Goal: Obtain resource: Download file/media

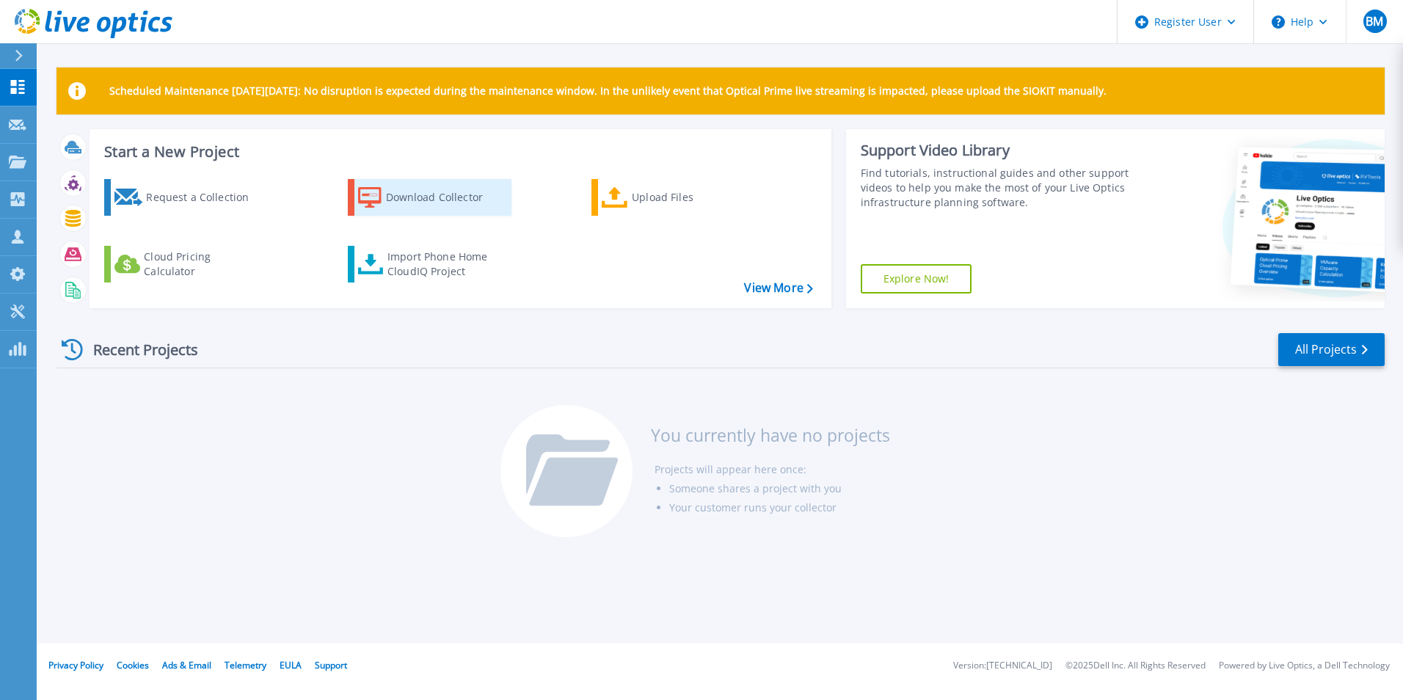
click at [433, 209] on div "Download Collector" at bounding box center [444, 197] width 117 height 29
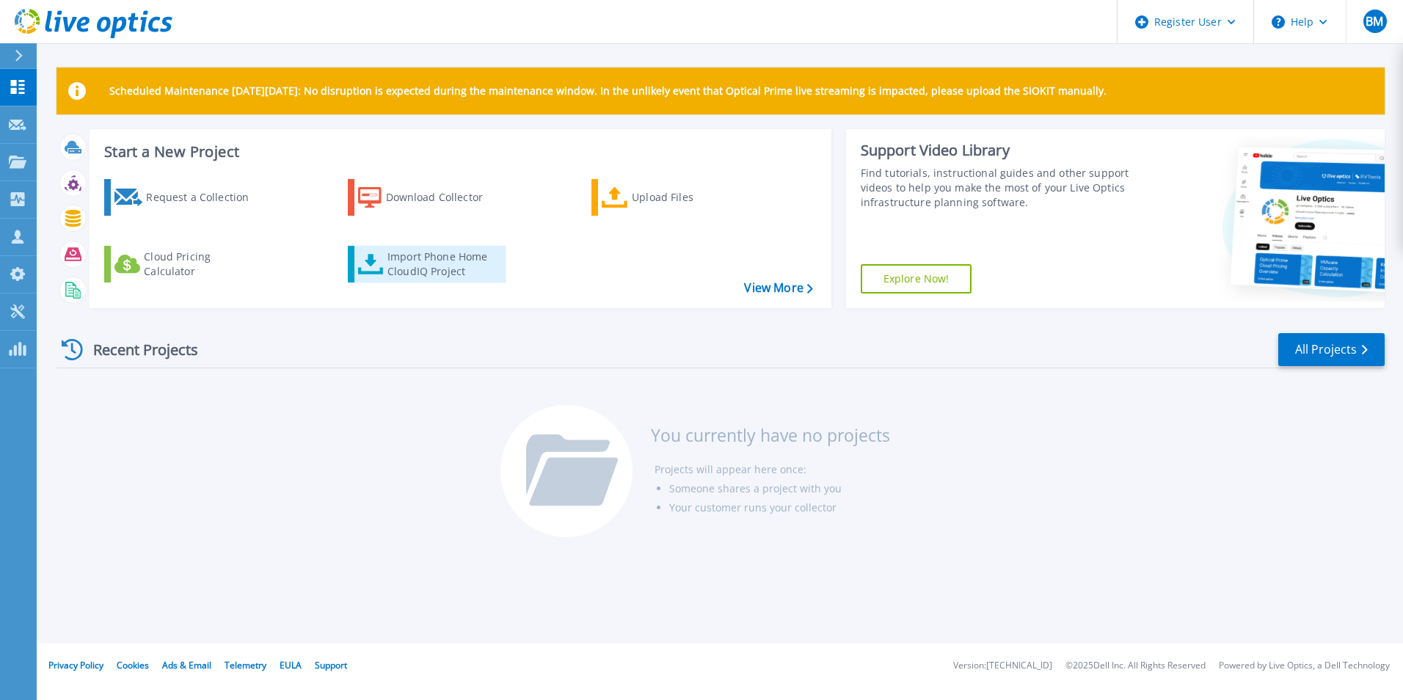
click at [448, 261] on div "Import Phone Home CloudIQ Project" at bounding box center [445, 264] width 114 height 29
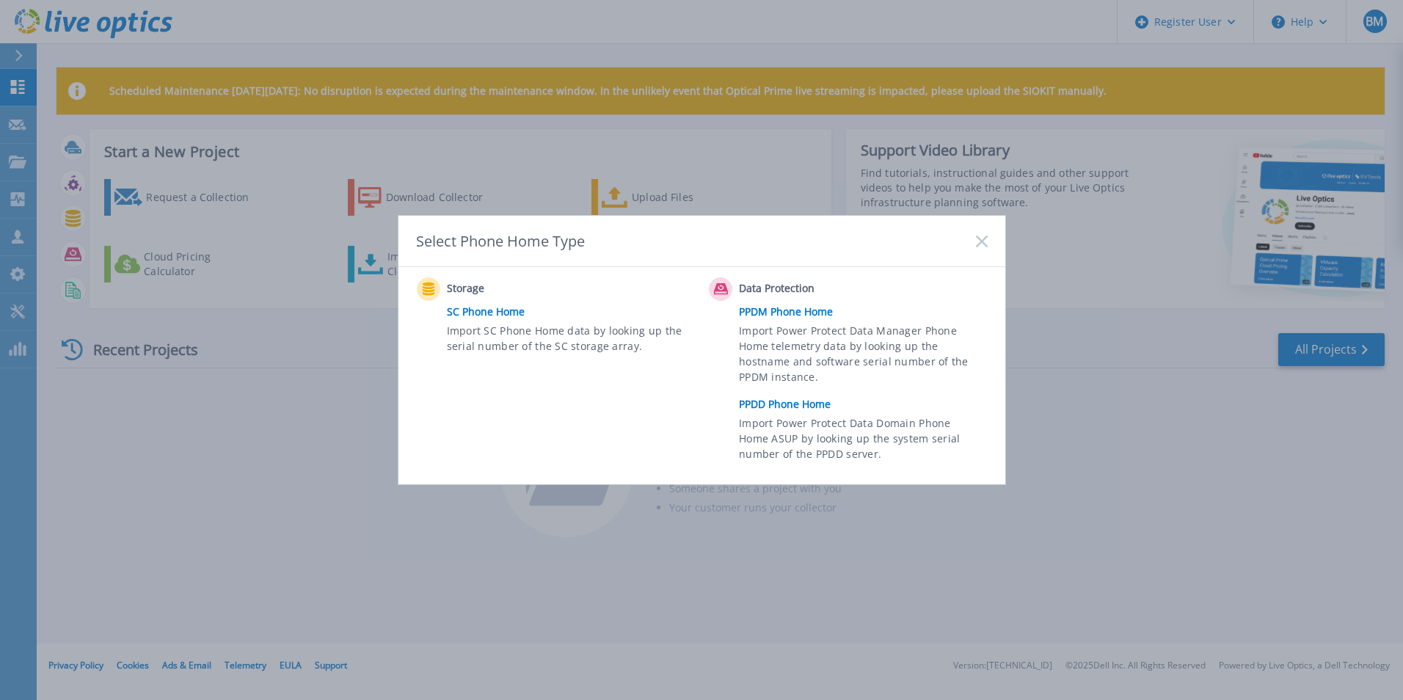
click at [805, 405] on link "PPDD Phone Home" at bounding box center [866, 404] width 255 height 22
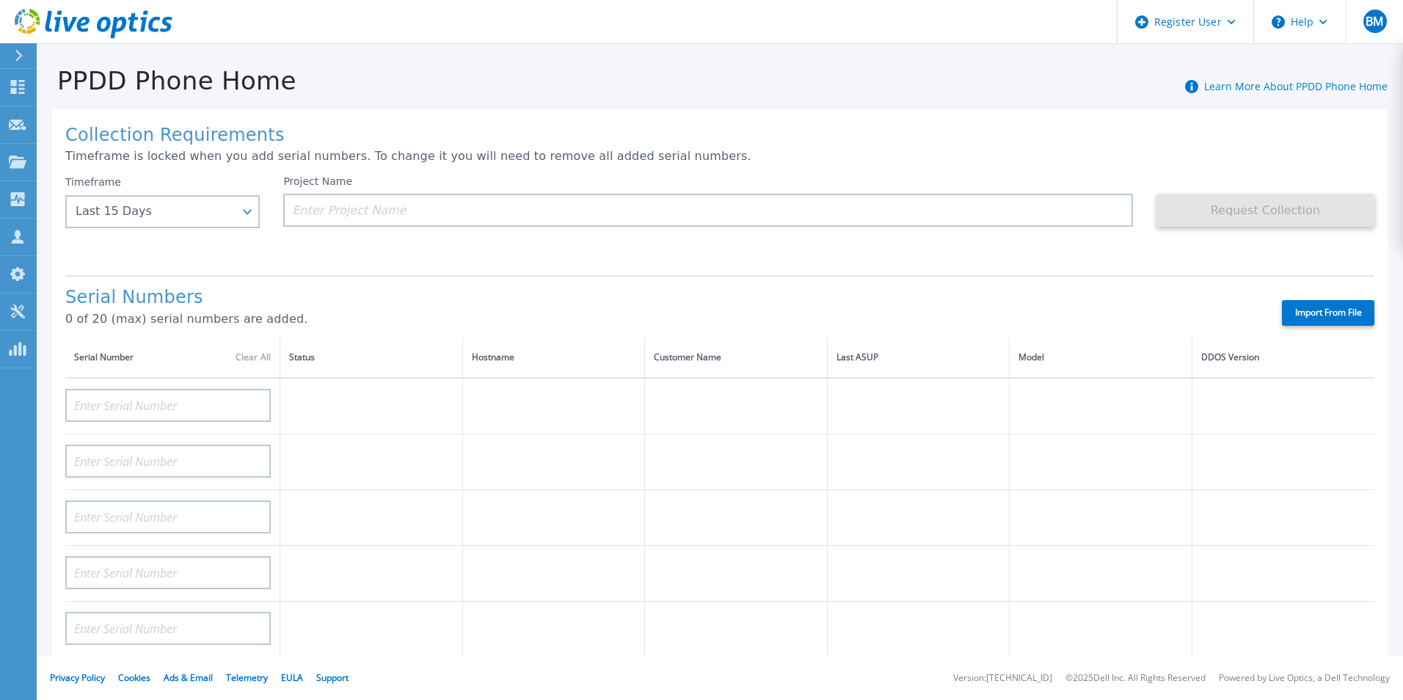
click at [1314, 314] on label "Import From File" at bounding box center [1328, 313] width 92 height 26
click at [0, 0] on input "Import From File" at bounding box center [0, 0] width 0 height 0
type input "APM00215215847"
type input "APM01210419055"
type input "APM01210509634"
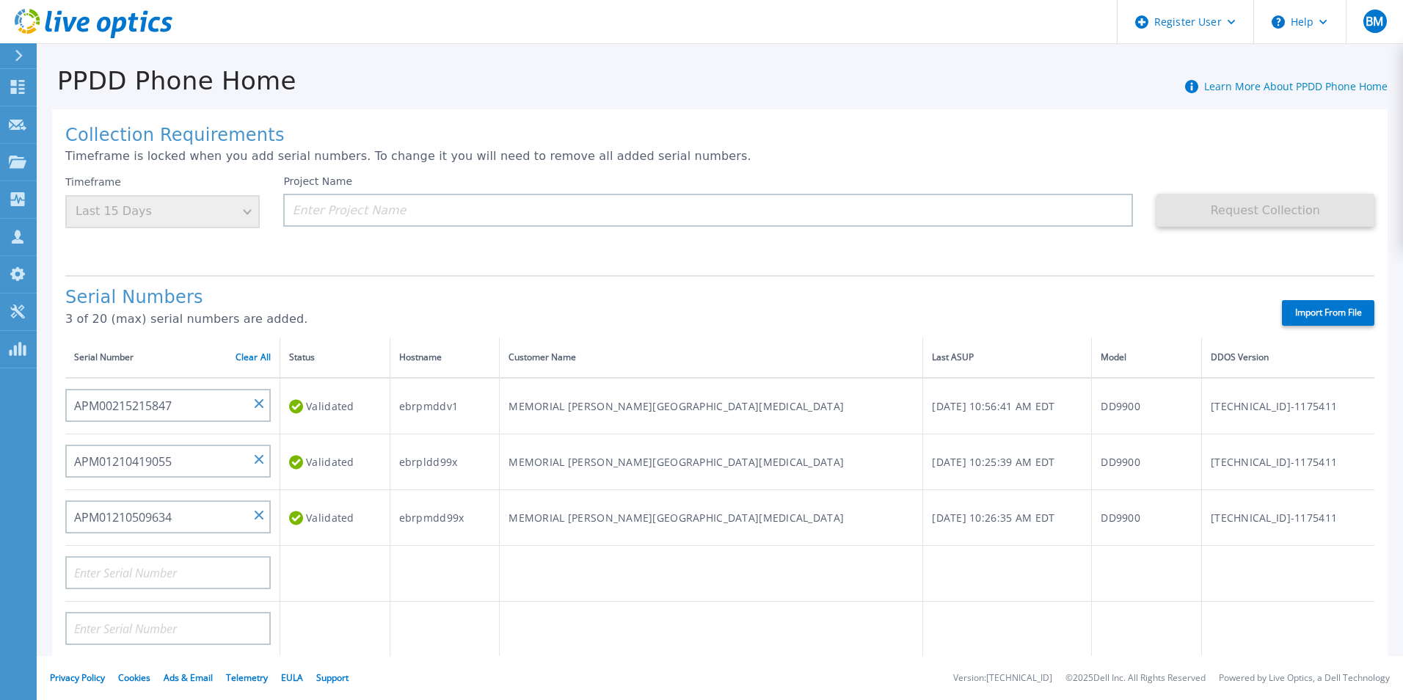
click at [1266, 403] on td "[TECHNICAL_ID]-1175411" at bounding box center [1287, 406] width 173 height 57
click at [938, 416] on td "Wed, Sep 17, 2025, 10:56:41 AM EDT" at bounding box center [1007, 406] width 169 height 57
click at [661, 453] on td "MEMORIAL SLOAN-KETTERING CANCER CENTER" at bounding box center [711, 462] width 423 height 56
drag, startPoint x: 613, startPoint y: 521, endPoint x: 553, endPoint y: 533, distance: 61.3
click at [612, 522] on td "MEMORIAL SLOAN-KETTERING CANCER CENTER" at bounding box center [711, 518] width 423 height 56
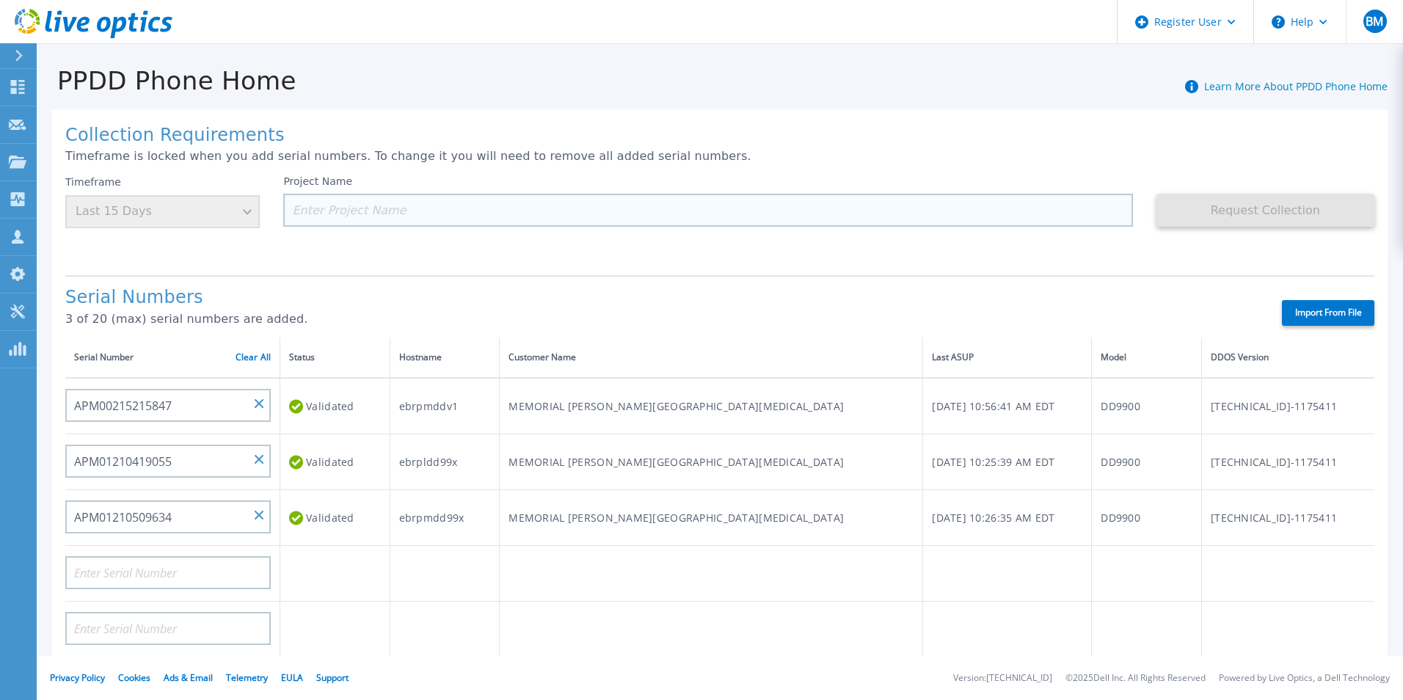
click at [374, 208] on input at bounding box center [707, 210] width 849 height 33
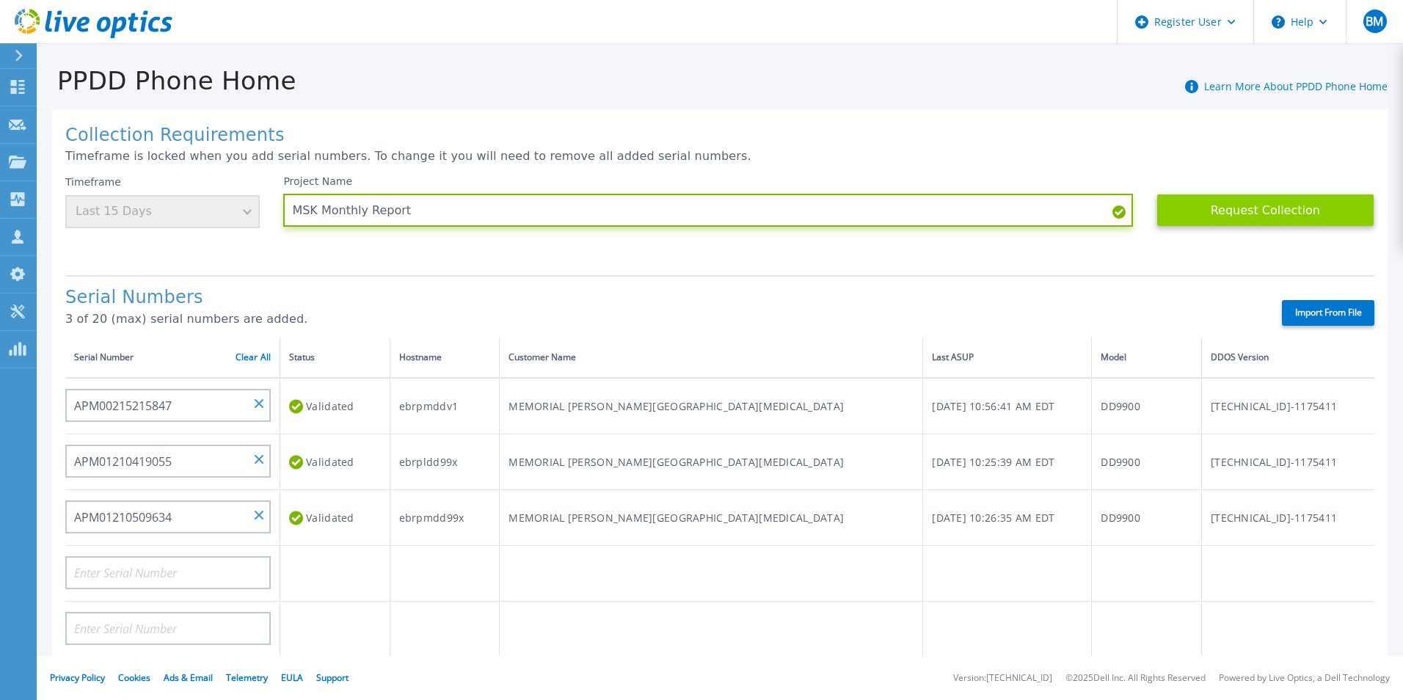
type input "MSK Monthly Report"
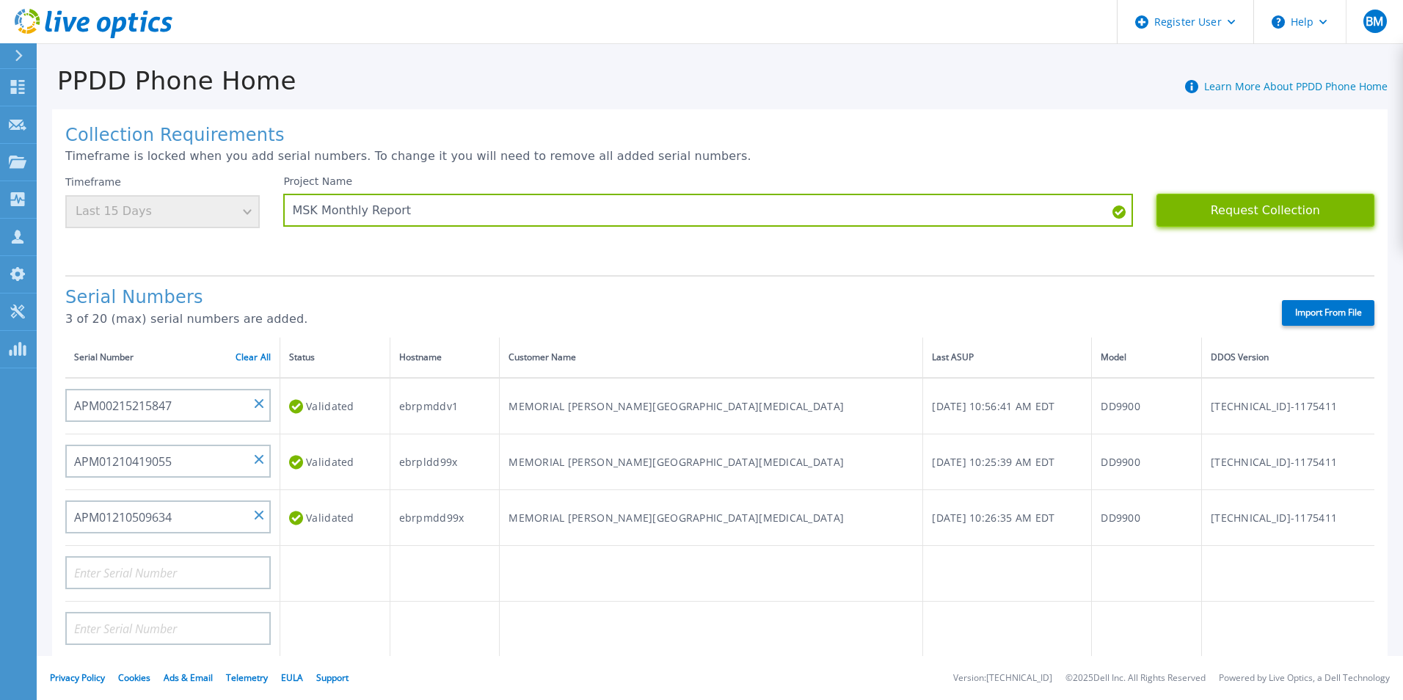
click at [1221, 221] on button "Request Collection" at bounding box center [1266, 210] width 218 height 33
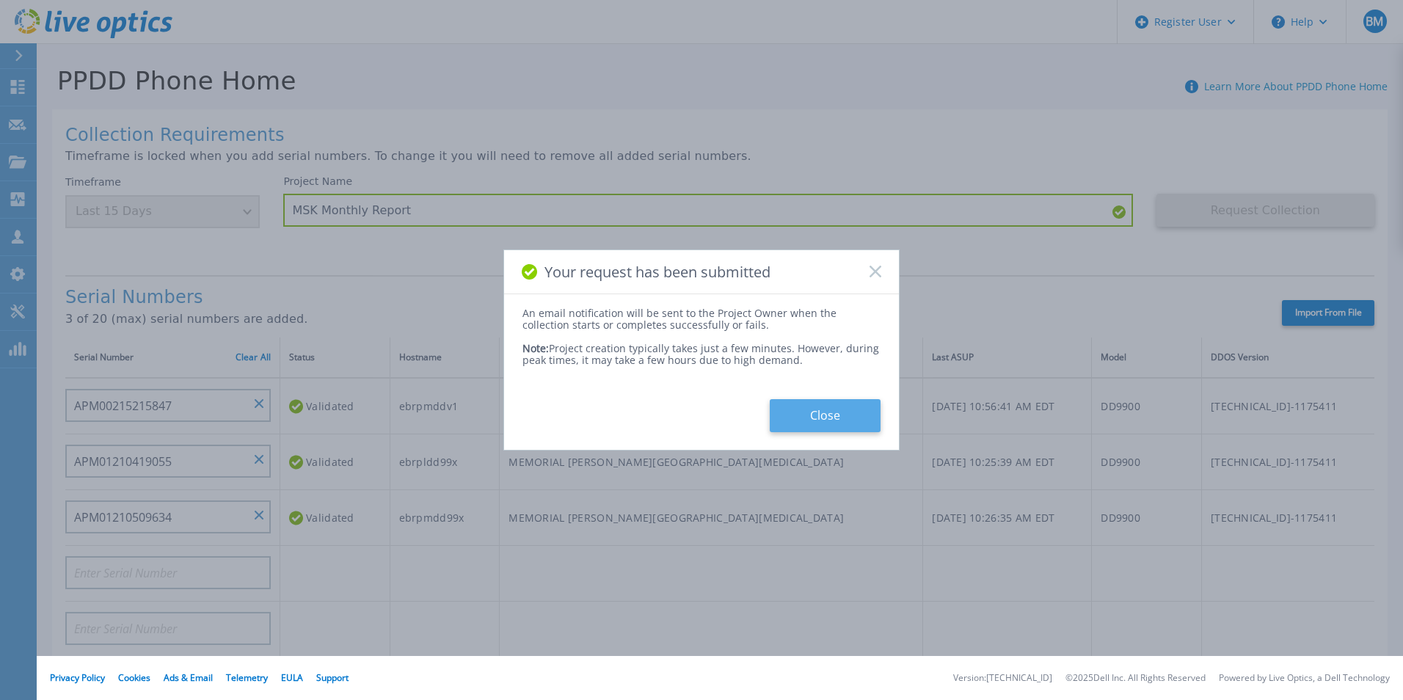
click at [815, 410] on button "Close" at bounding box center [825, 415] width 111 height 33
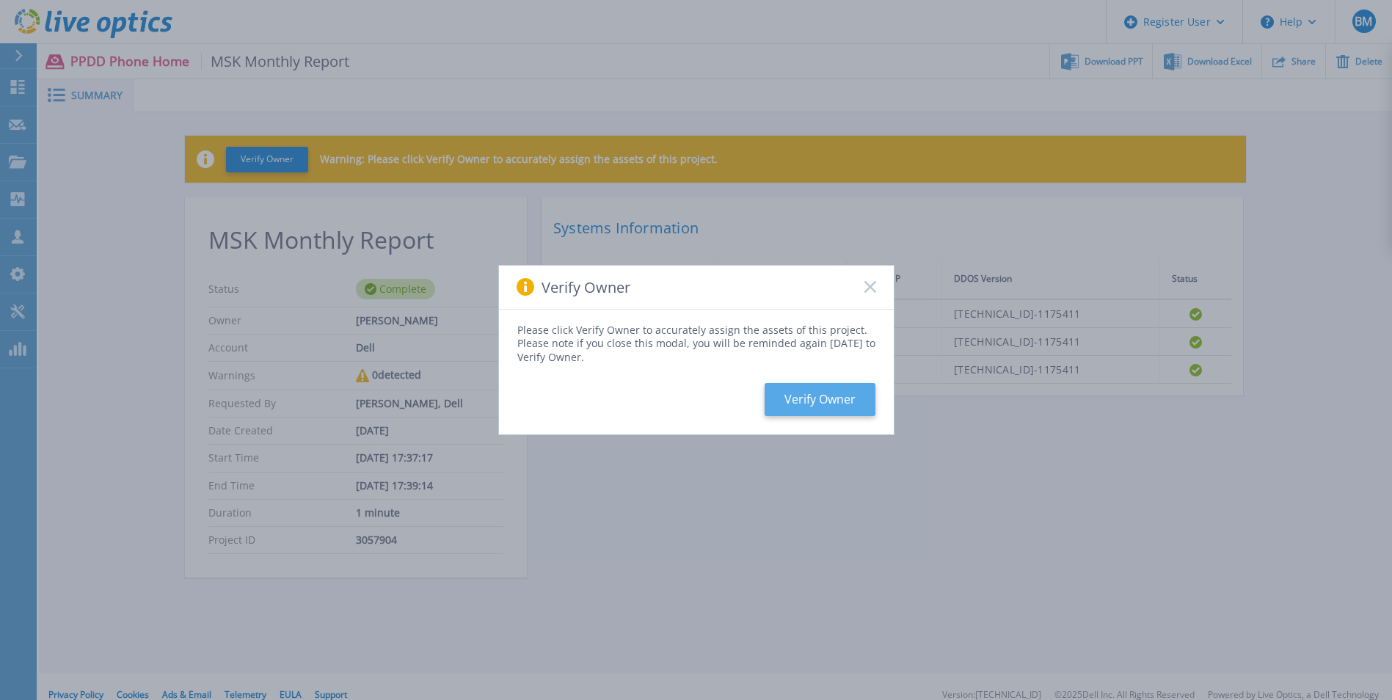
click at [841, 401] on button "Verify Owner" at bounding box center [820, 399] width 111 height 33
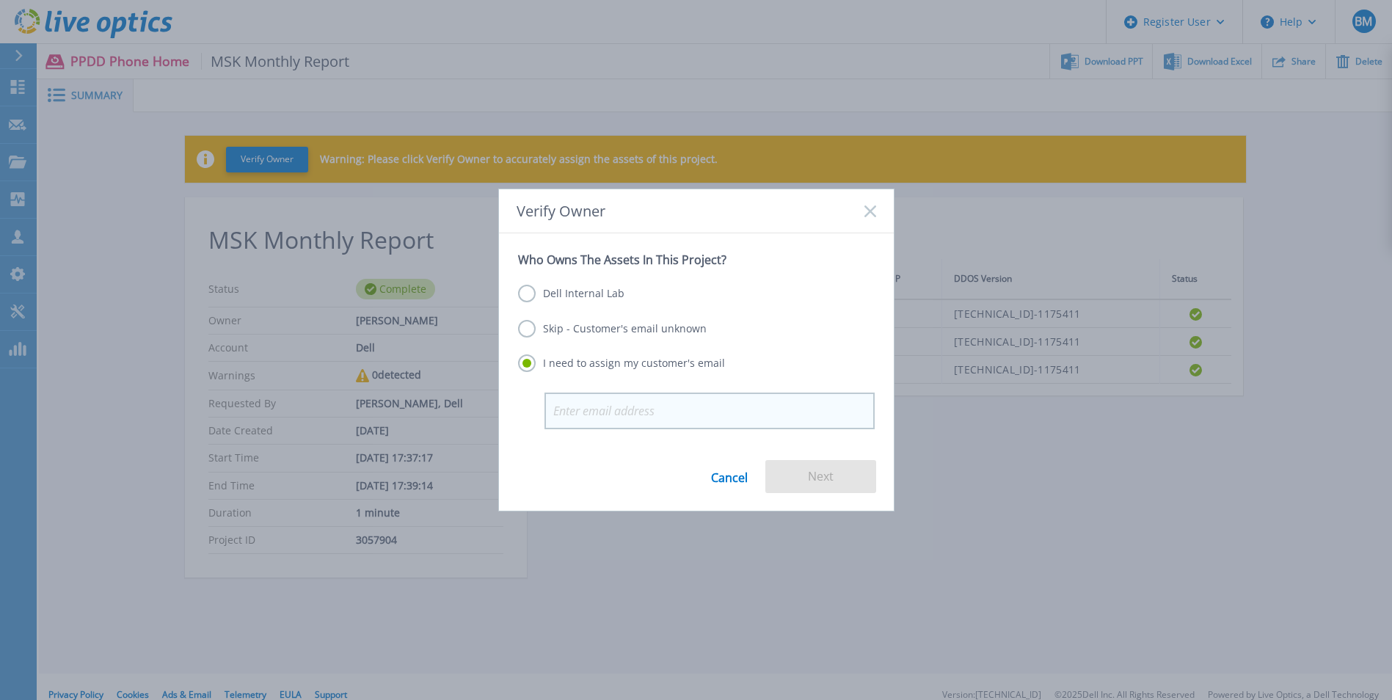
click at [636, 406] on input "email" at bounding box center [710, 411] width 330 height 37
type input "brett.miller1@dell.com"
click at [829, 481] on button "Next" at bounding box center [820, 476] width 111 height 33
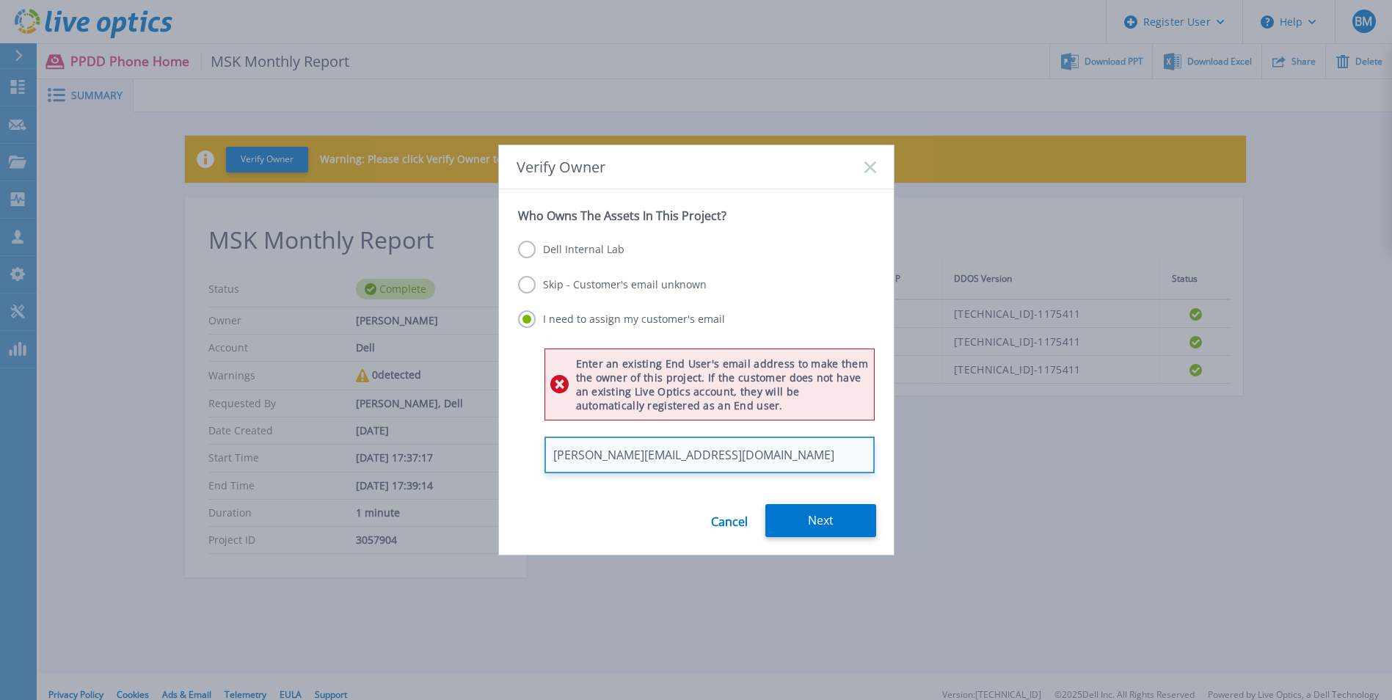
click at [742, 454] on input "brett.miller1@dell.com" at bounding box center [710, 455] width 330 height 37
drag, startPoint x: 690, startPoint y: 456, endPoint x: 530, endPoint y: 456, distance: 160.0
click at [530, 456] on div "Enter an existing End User's email address to make them the owner of this proje…" at bounding box center [696, 411] width 357 height 125
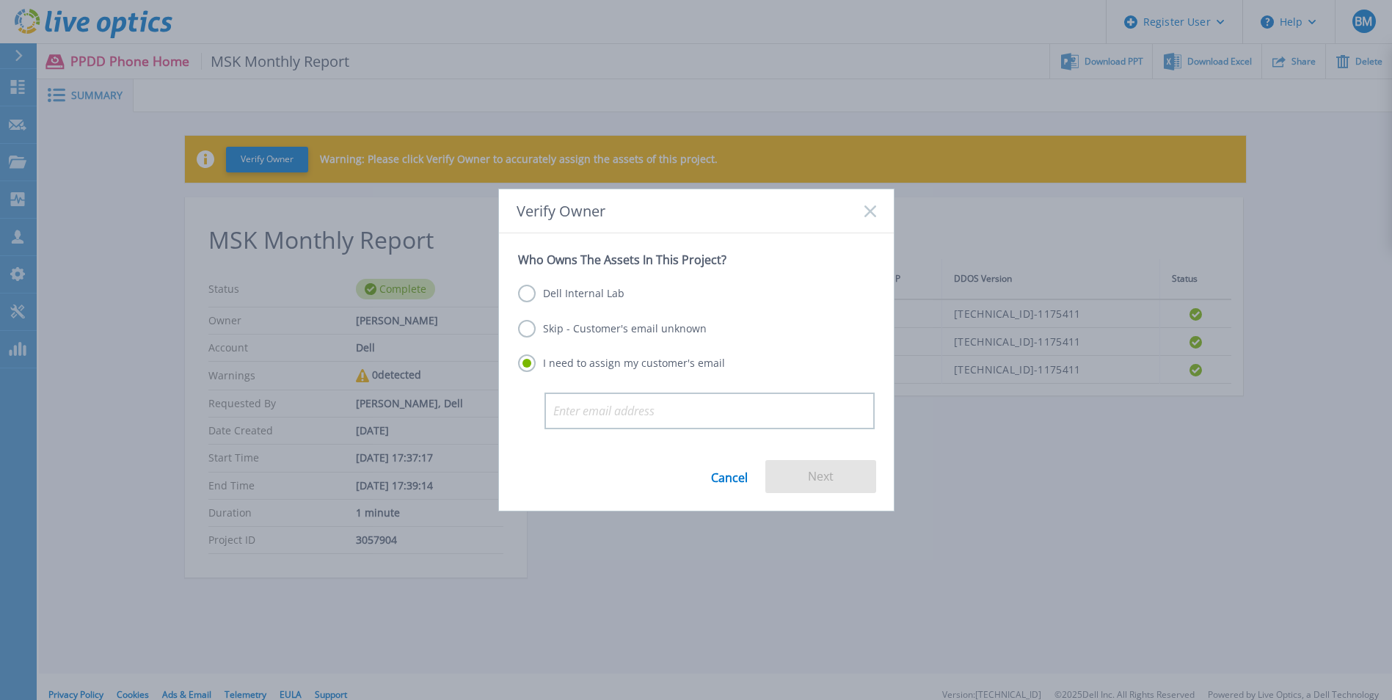
click at [567, 331] on label "Skip - Customer's email unknown" at bounding box center [612, 329] width 189 height 18
click at [0, 0] on input "Skip - Customer's email unknown" at bounding box center [0, 0] width 0 height 0
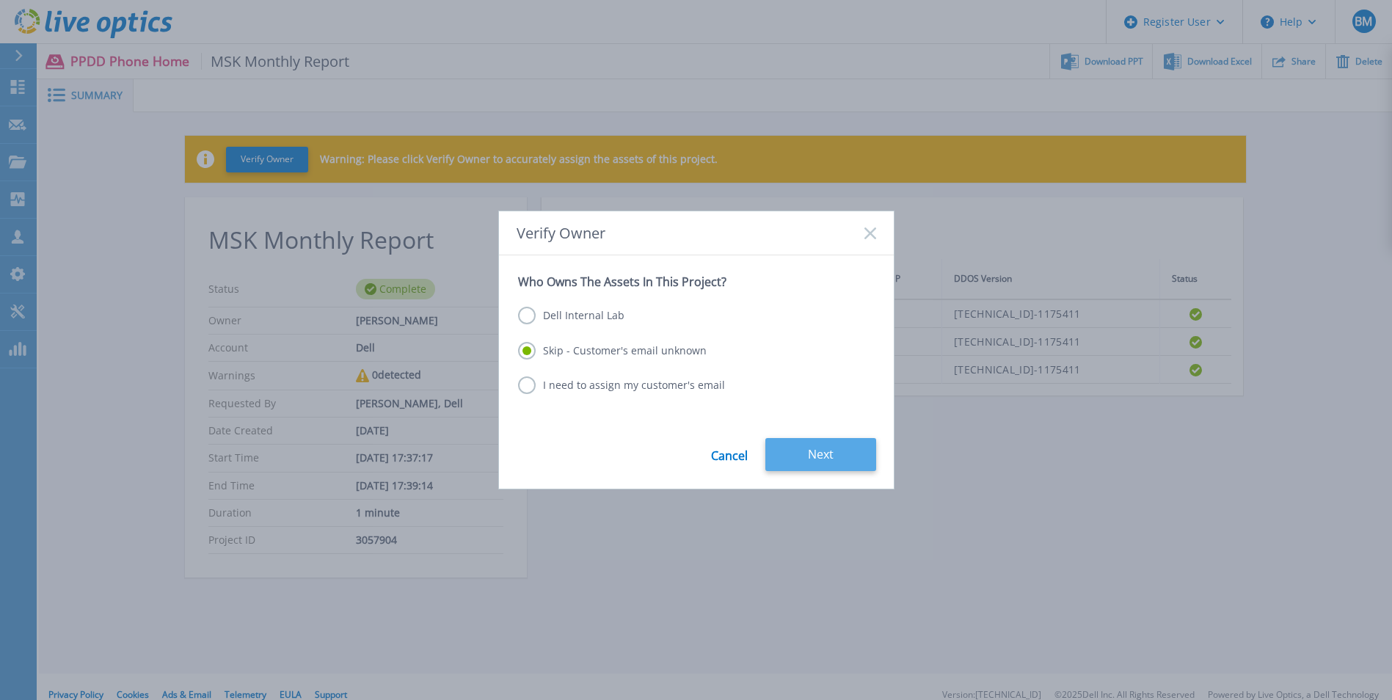
click at [834, 465] on button "Next" at bounding box center [820, 454] width 111 height 33
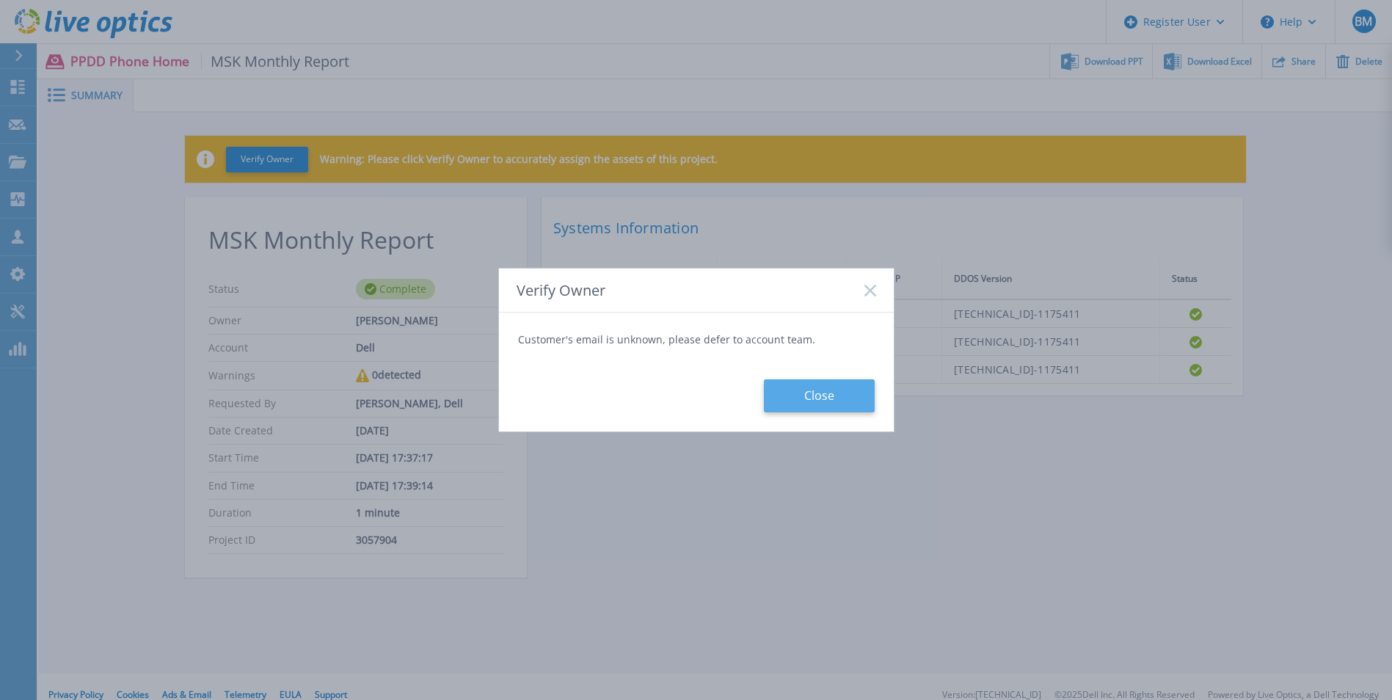
click at [817, 400] on button "Close" at bounding box center [819, 395] width 111 height 33
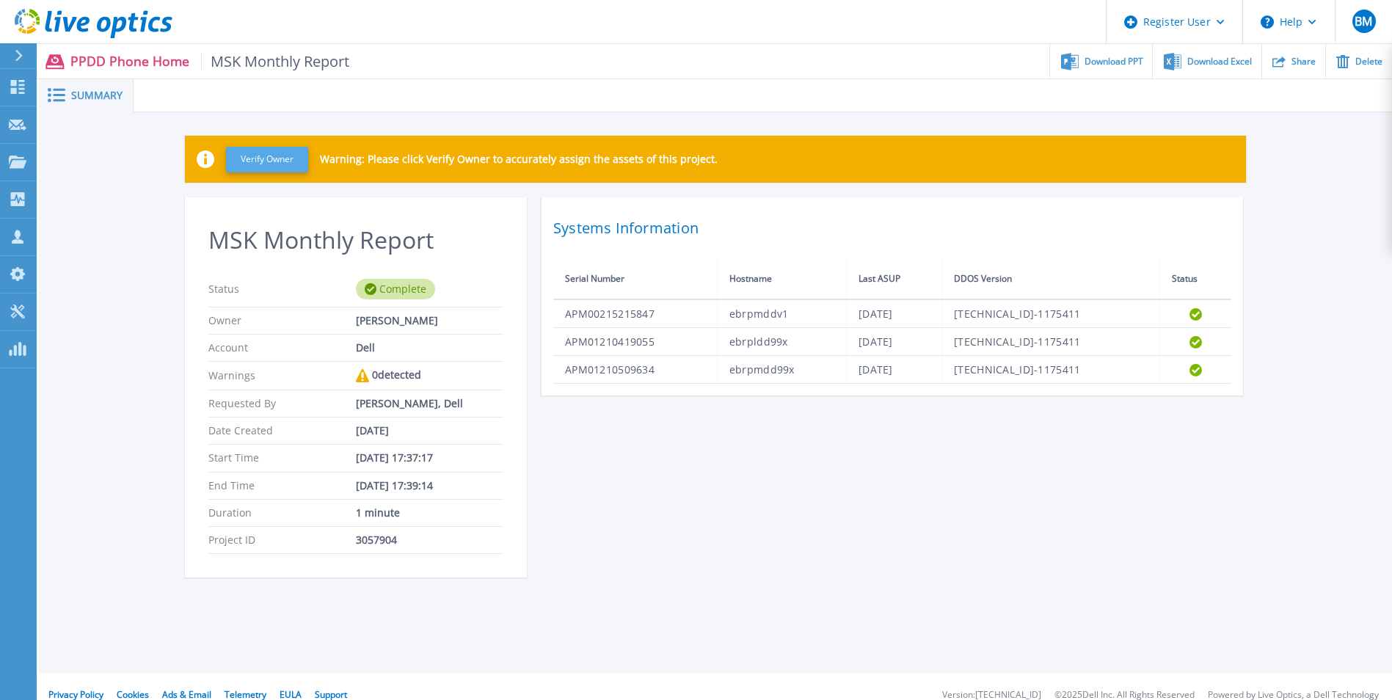
click at [269, 158] on button "Verify Owner" at bounding box center [267, 160] width 82 height 26
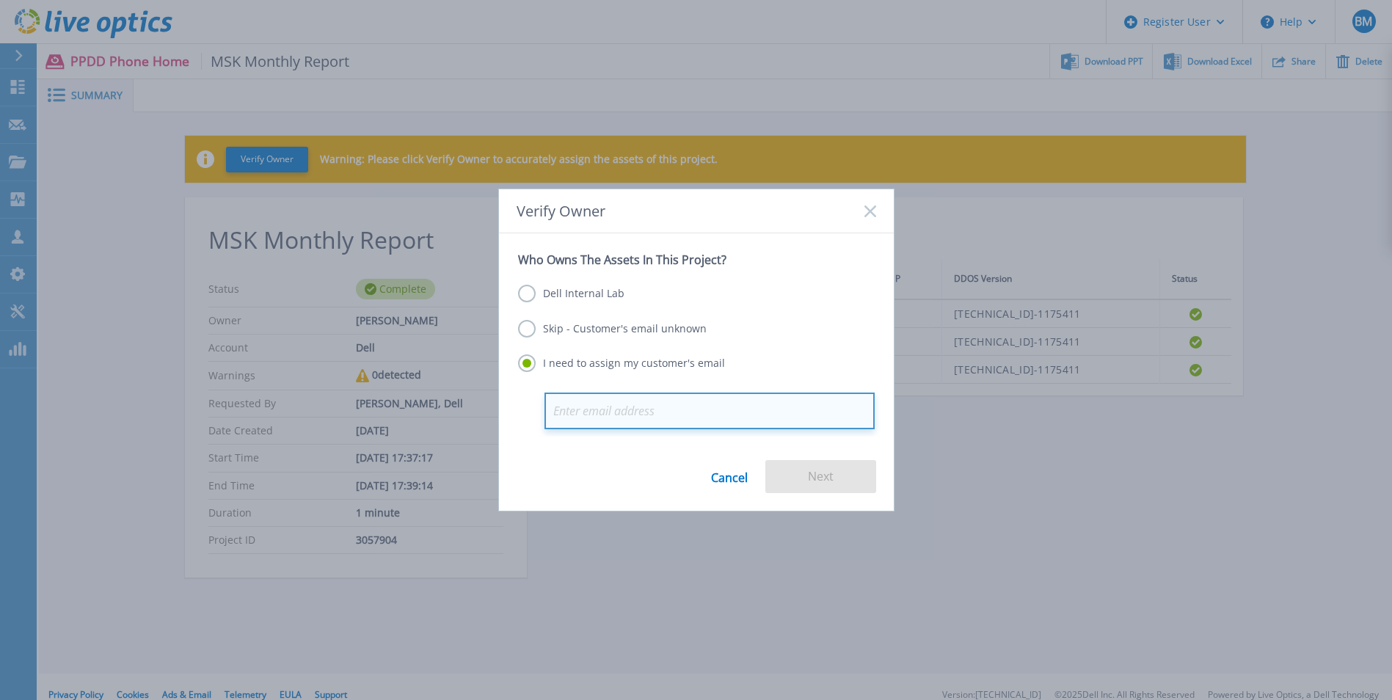
click at [672, 418] on input "email" at bounding box center [710, 411] width 330 height 37
paste input "Sbrocco, Kevin <sbroccok@mskcc.org>"
type input "sbroccok@mskcc.org"
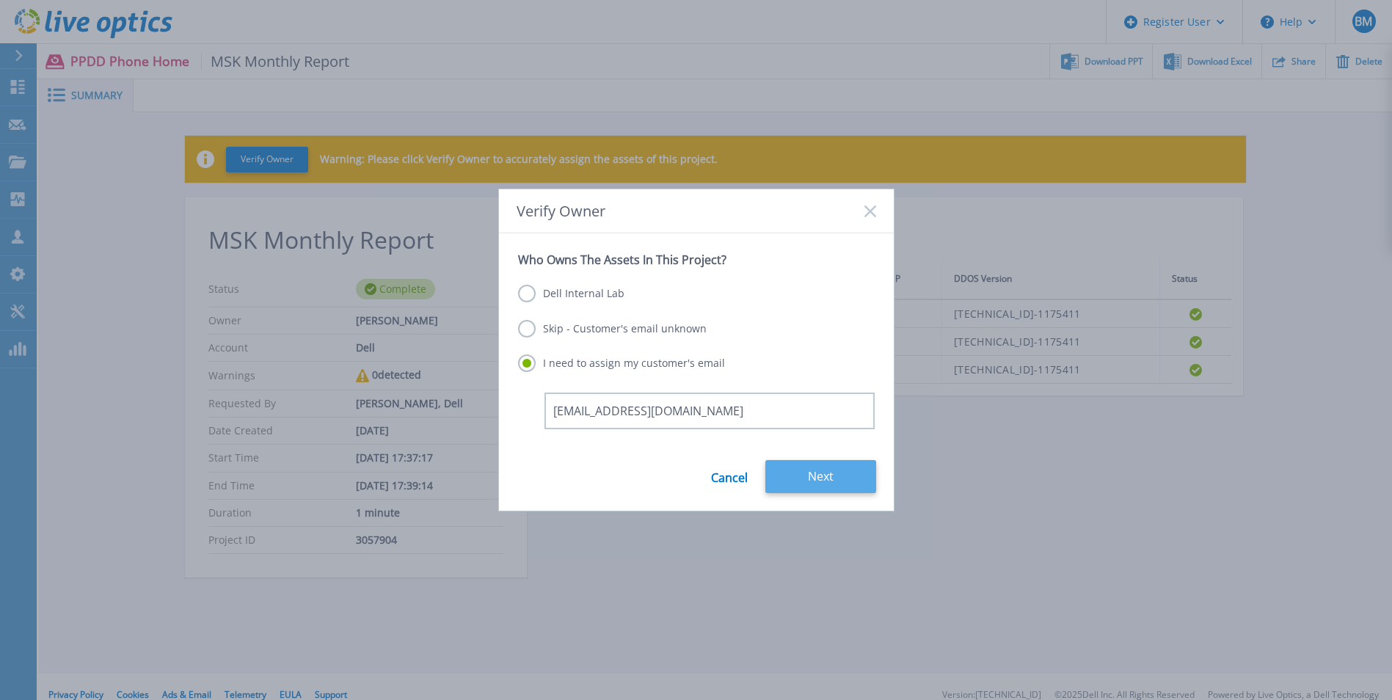
click at [845, 482] on button "Next" at bounding box center [820, 476] width 111 height 33
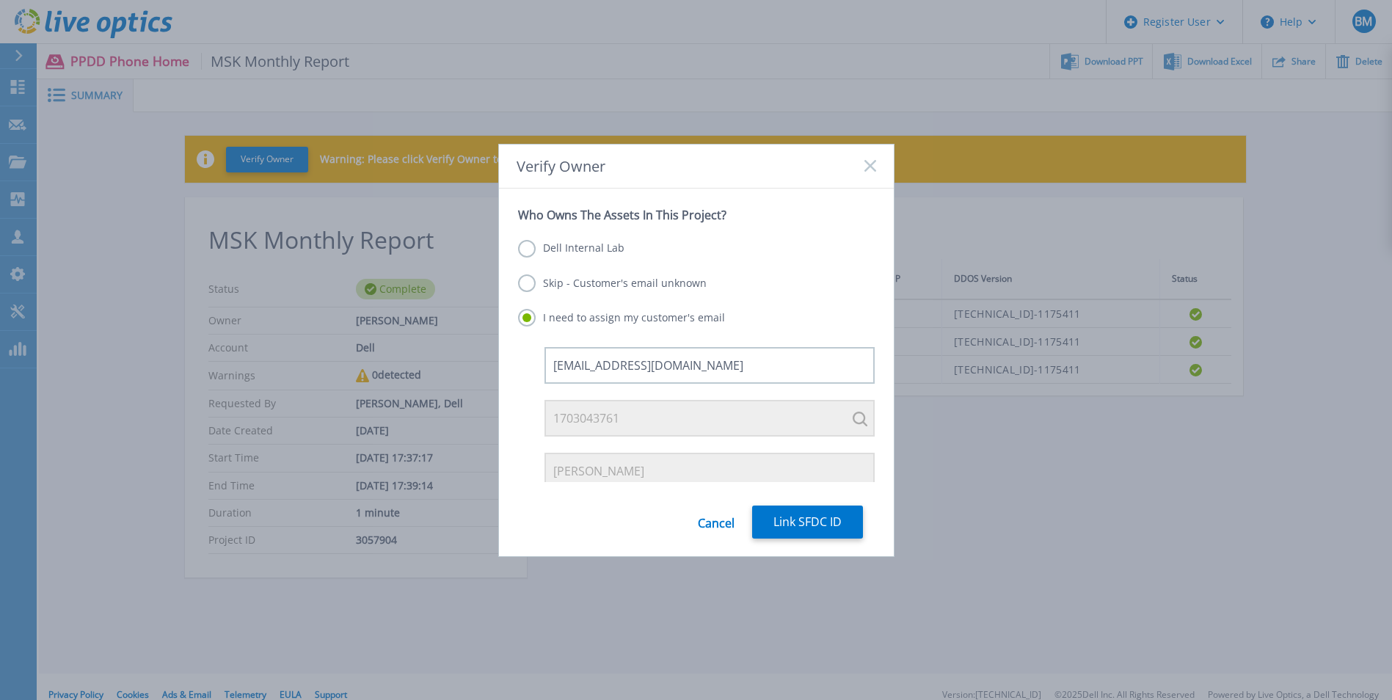
scroll to position [113, 0]
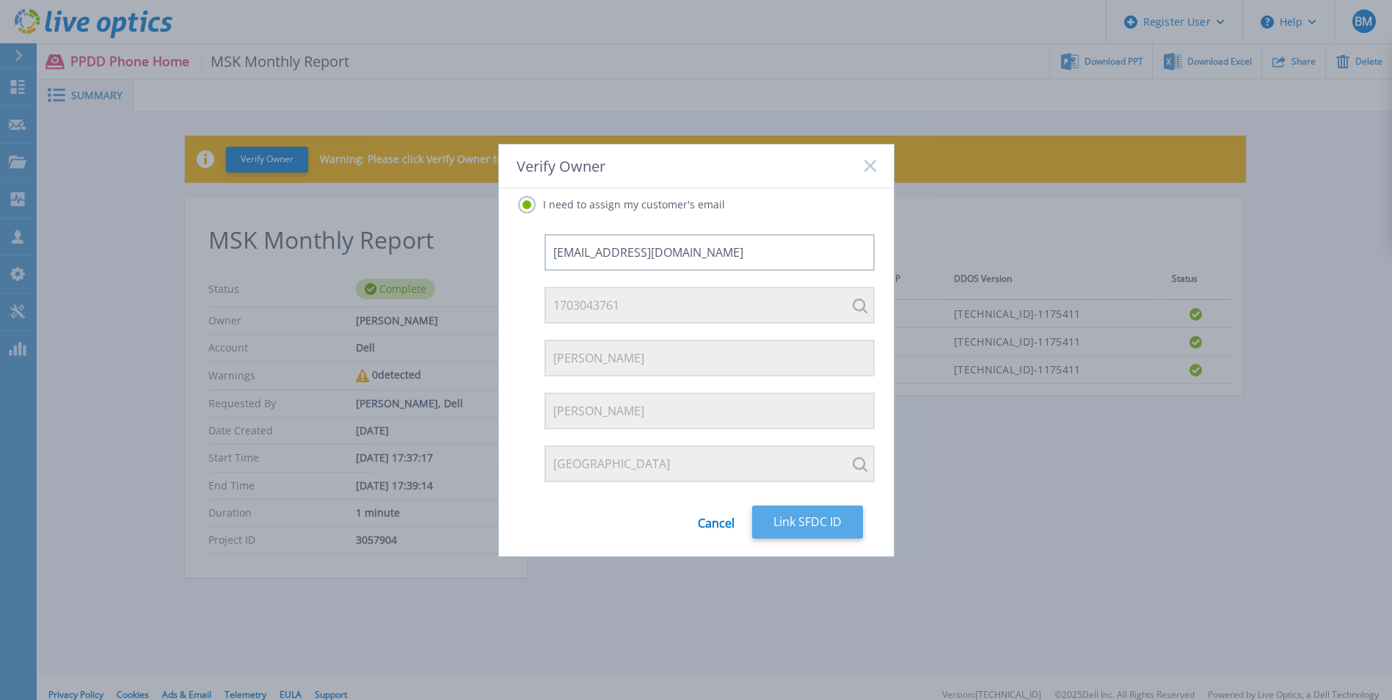
click at [816, 535] on button "Link SFDC ID" at bounding box center [807, 522] width 111 height 33
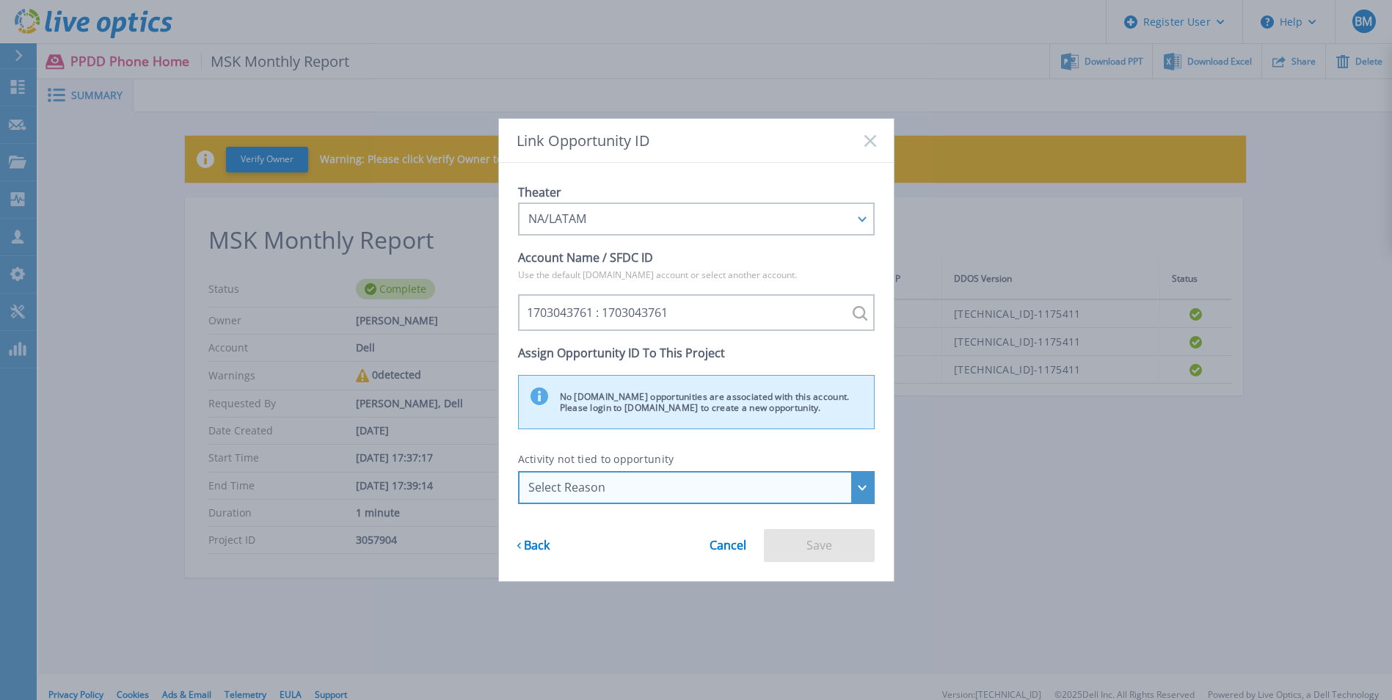
click at [854, 489] on div "Select Reason" at bounding box center [696, 487] width 357 height 33
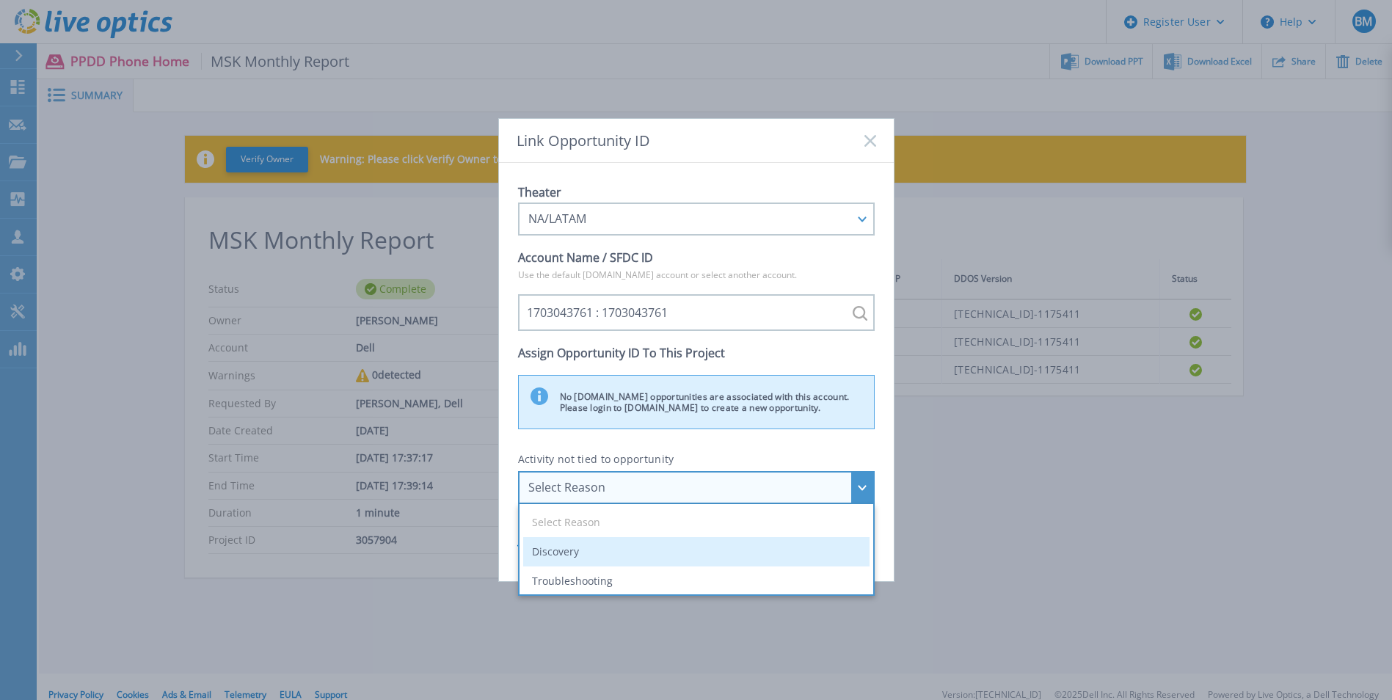
click at [678, 553] on li "Discovery" at bounding box center [696, 551] width 346 height 29
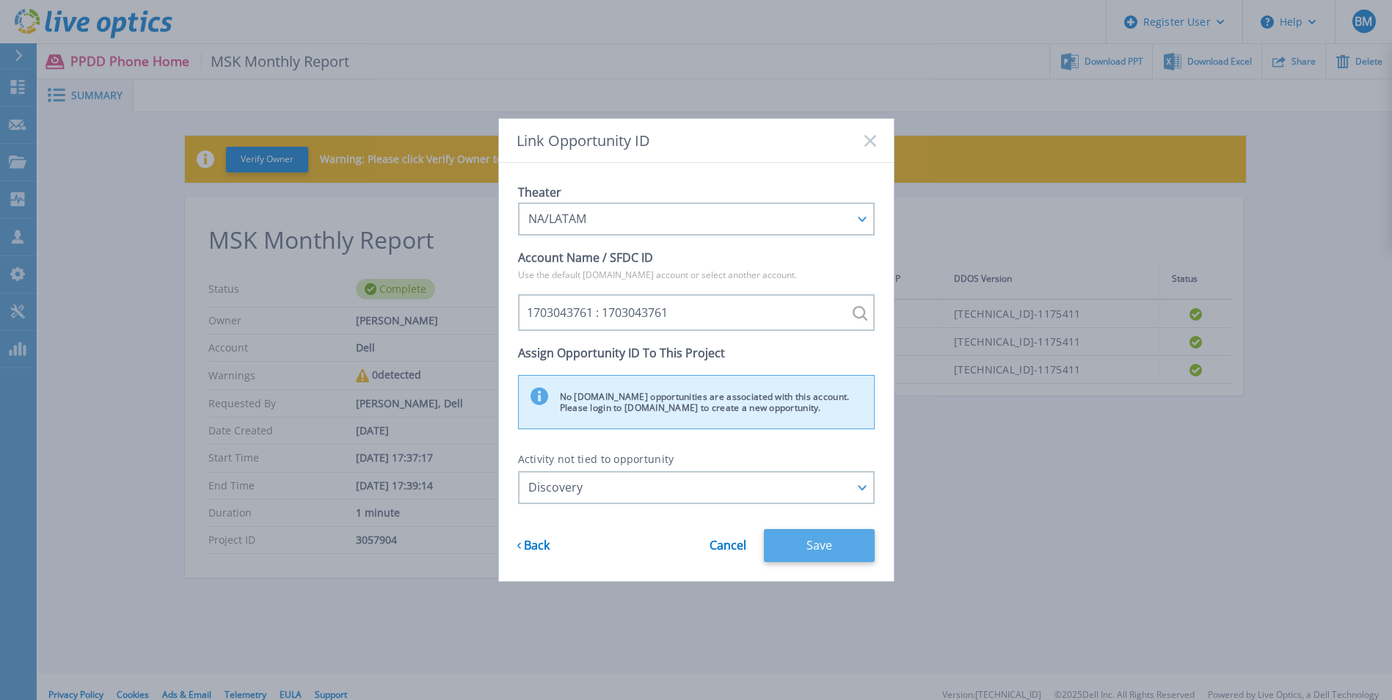
click at [843, 541] on button "Save" at bounding box center [819, 545] width 111 height 33
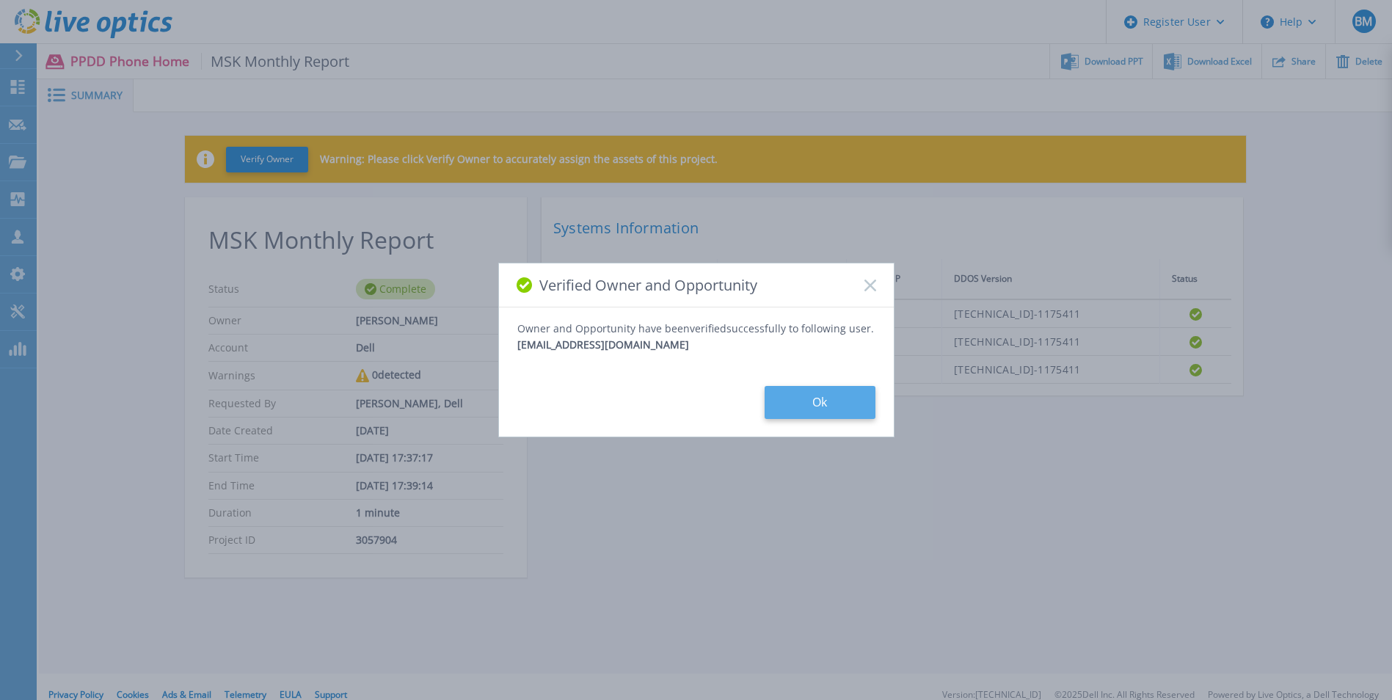
click at [845, 400] on button "Ok" at bounding box center [820, 402] width 111 height 33
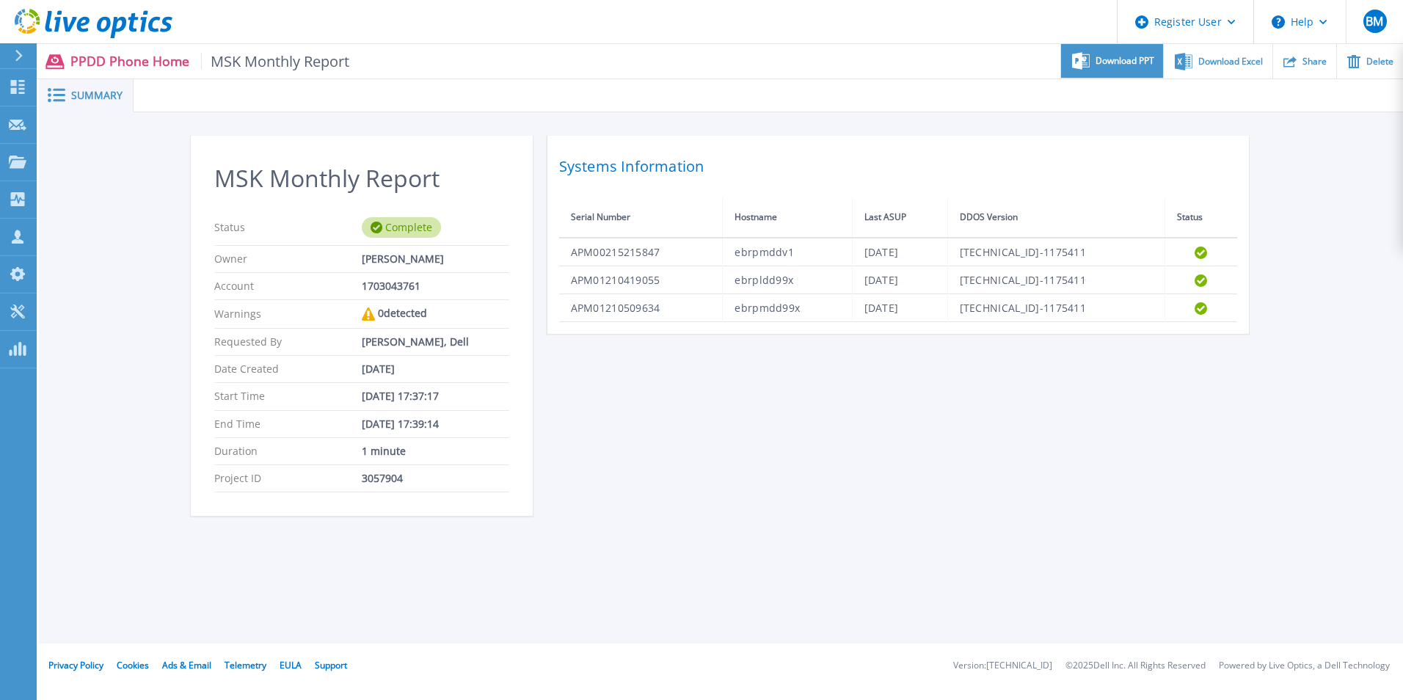
click at [1138, 62] on span "Download PPT" at bounding box center [1125, 61] width 59 height 9
click at [1270, 187] on div "MSK Monthly Report Status Complete Owner [PERSON_NAME] Account 1703043761 Warni…" at bounding box center [721, 333] width 1364 height 443
click at [1227, 75] on div "Download Excel" at bounding box center [1218, 61] width 108 height 34
drag, startPoint x: 1361, startPoint y: 0, endPoint x: 1400, endPoint y: 196, distance: 199.9
click at [1400, 196] on div "MSK Monthly Report Status Complete Owner [PERSON_NAME] Account 1703043761 Warni…" at bounding box center [721, 333] width 1364 height 443
